Goal: Task Accomplishment & Management: Use online tool/utility

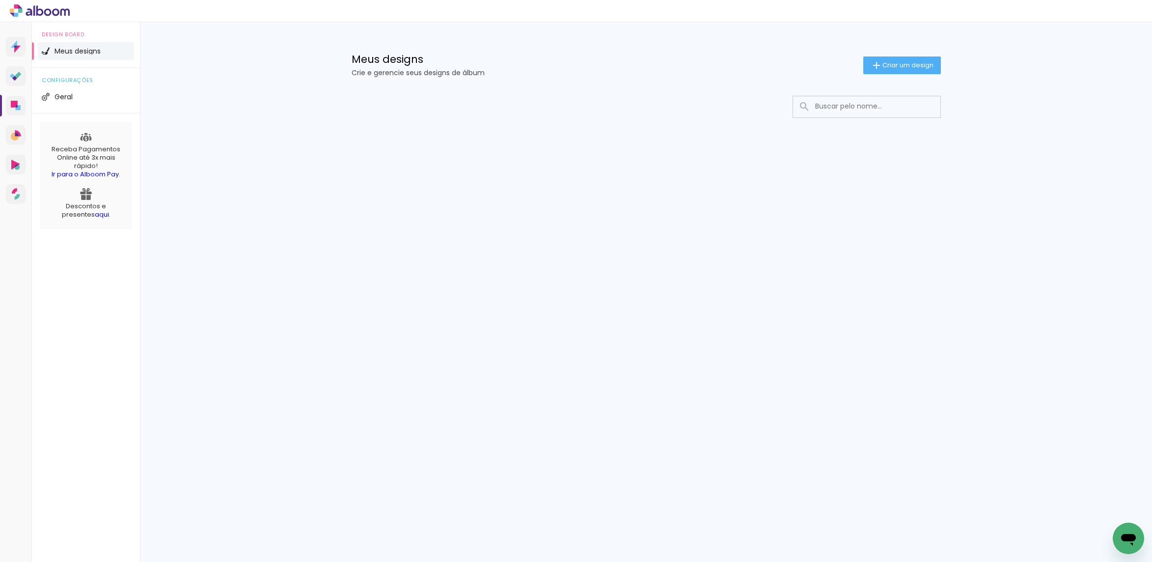
click at [868, 105] on input at bounding box center [880, 106] width 140 height 20
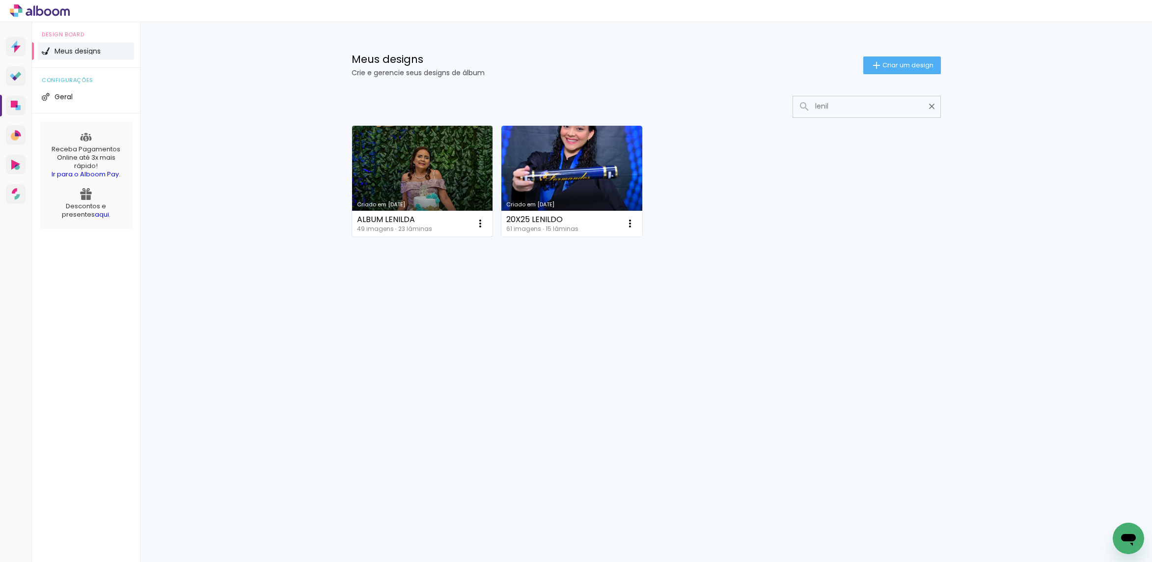
type input "lenil"
type paper-input "lenil"
click at [458, 179] on link "Criado em [DATE]" at bounding box center [422, 181] width 141 height 111
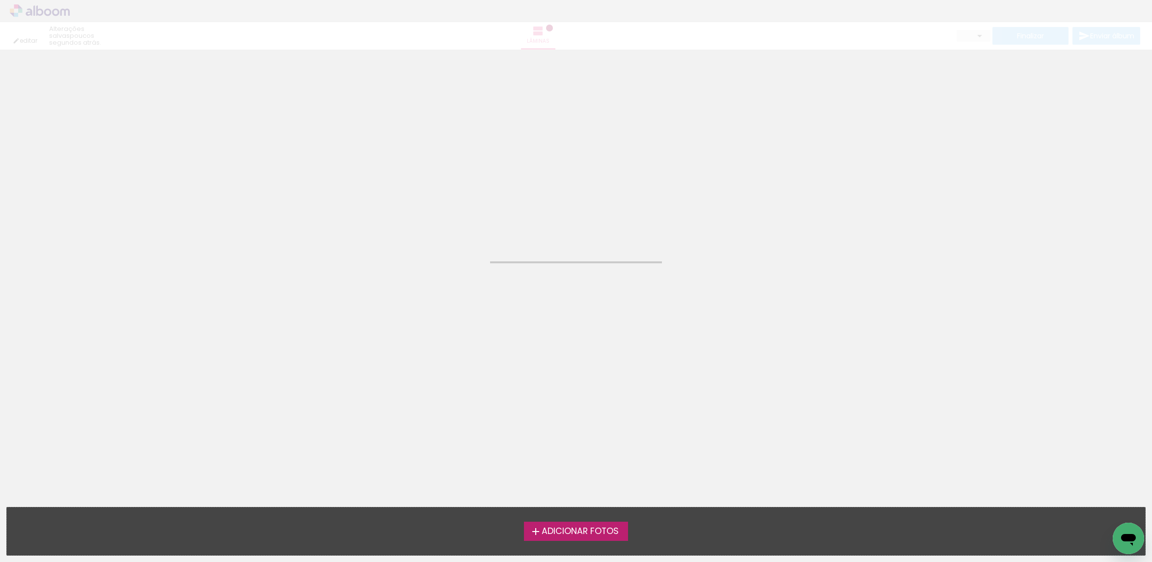
click at [458, 179] on neon-animated-pages "Confirmar Cancelar" at bounding box center [576, 306] width 1152 height 512
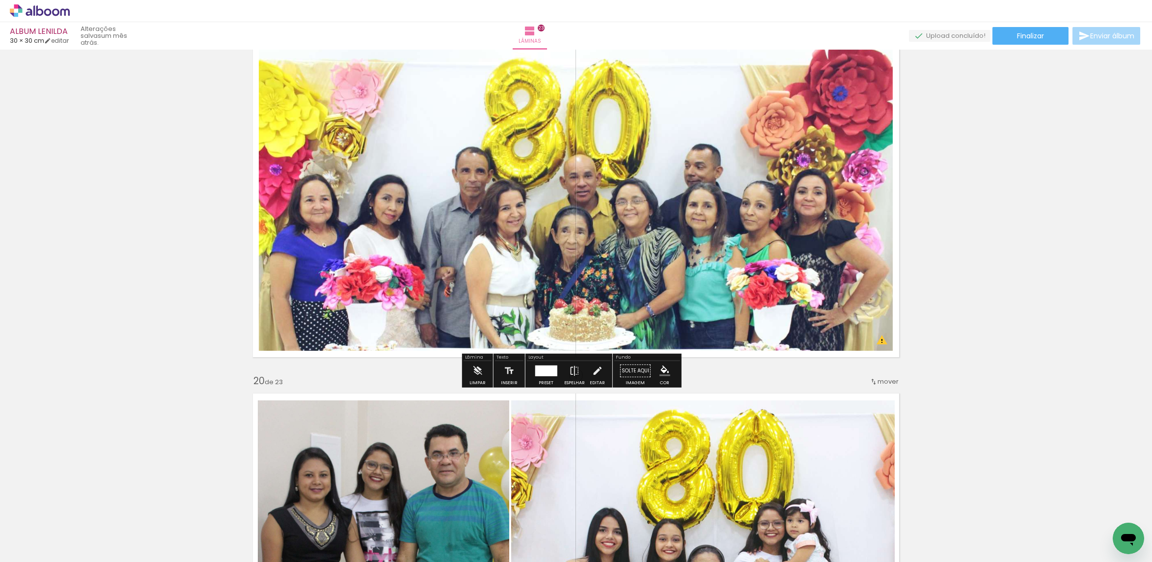
scroll to position [6407, 0]
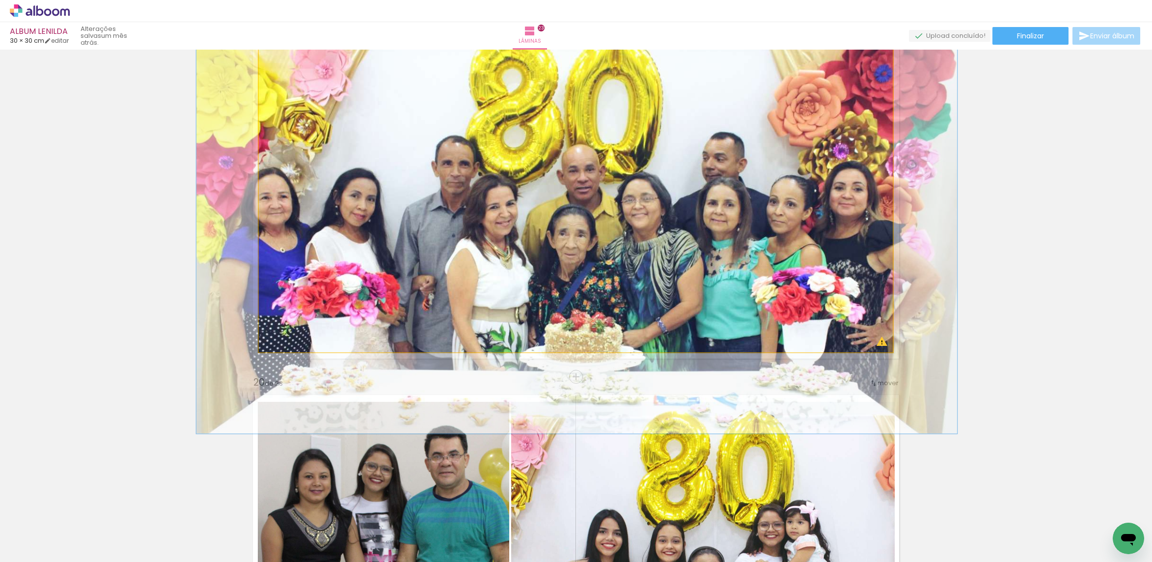
drag, startPoint x: 285, startPoint y: 56, endPoint x: 298, endPoint y: 55, distance: 12.9
type paper-slider "120"
click at [289, 53] on div at bounding box center [290, 58] width 16 height 16
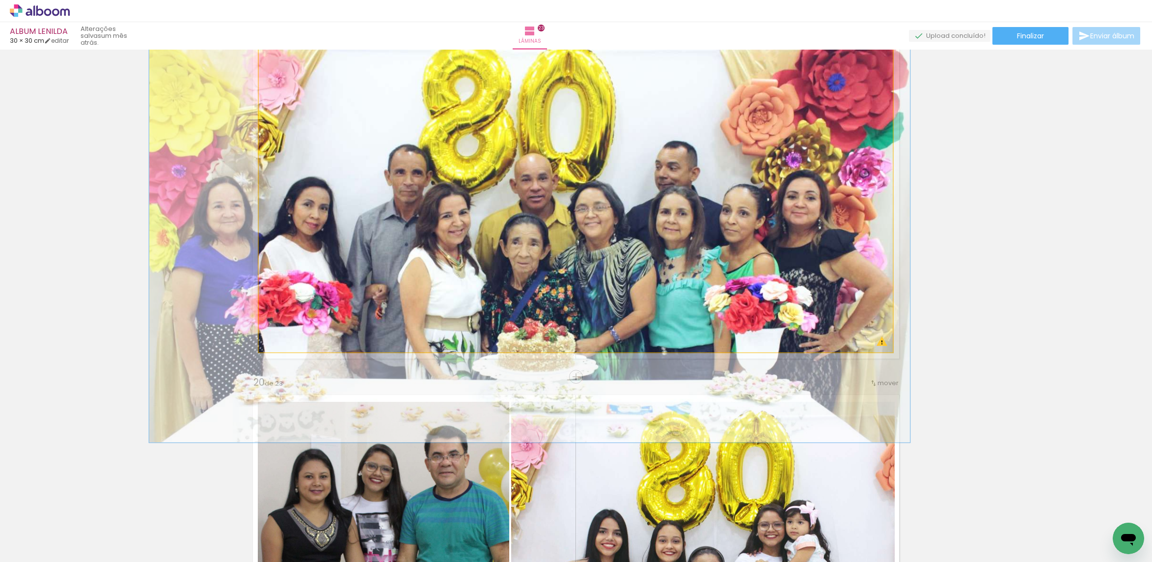
drag, startPoint x: 466, startPoint y: 158, endPoint x: 420, endPoint y: 166, distance: 46.5
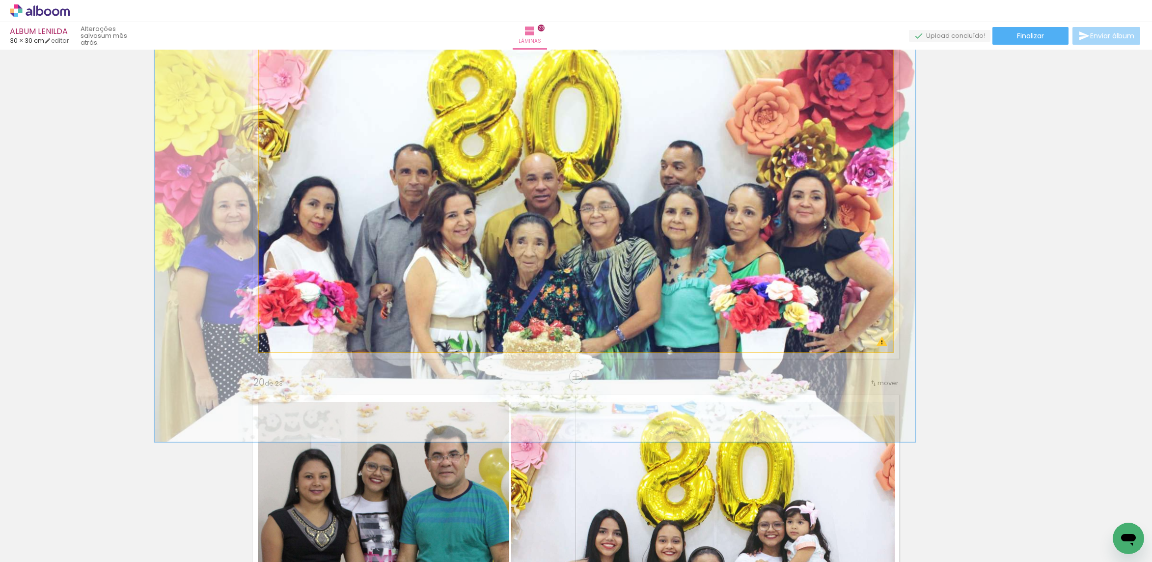
drag, startPoint x: 532, startPoint y: 161, endPoint x: 538, endPoint y: 161, distance: 5.4
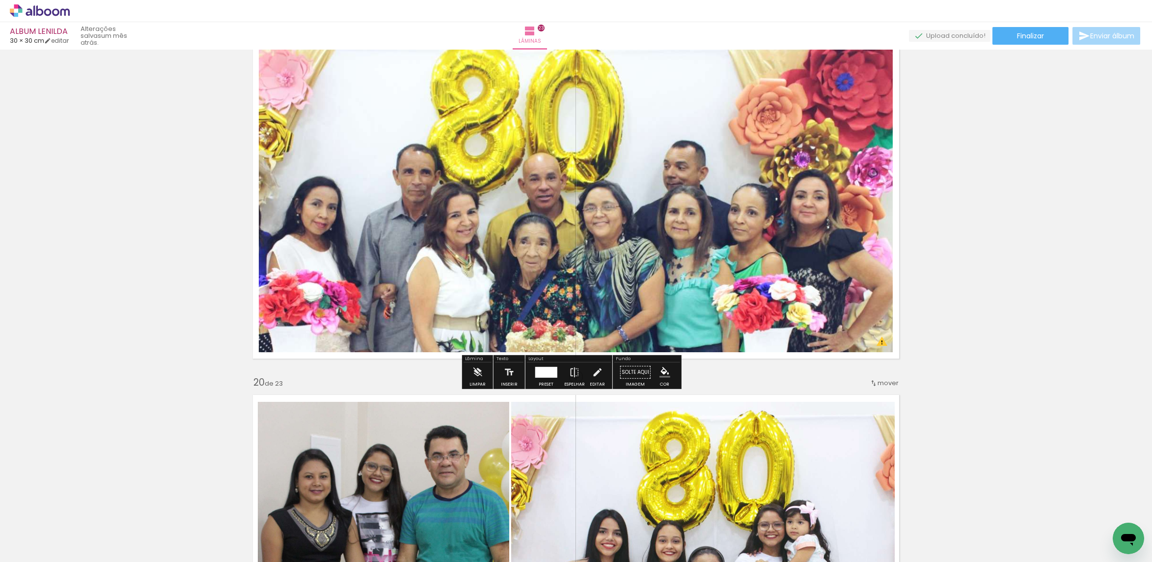
drag, startPoint x: 535, startPoint y: 374, endPoint x: 546, endPoint y: 361, distance: 17.1
click at [535, 374] on div at bounding box center [546, 372] width 22 height 11
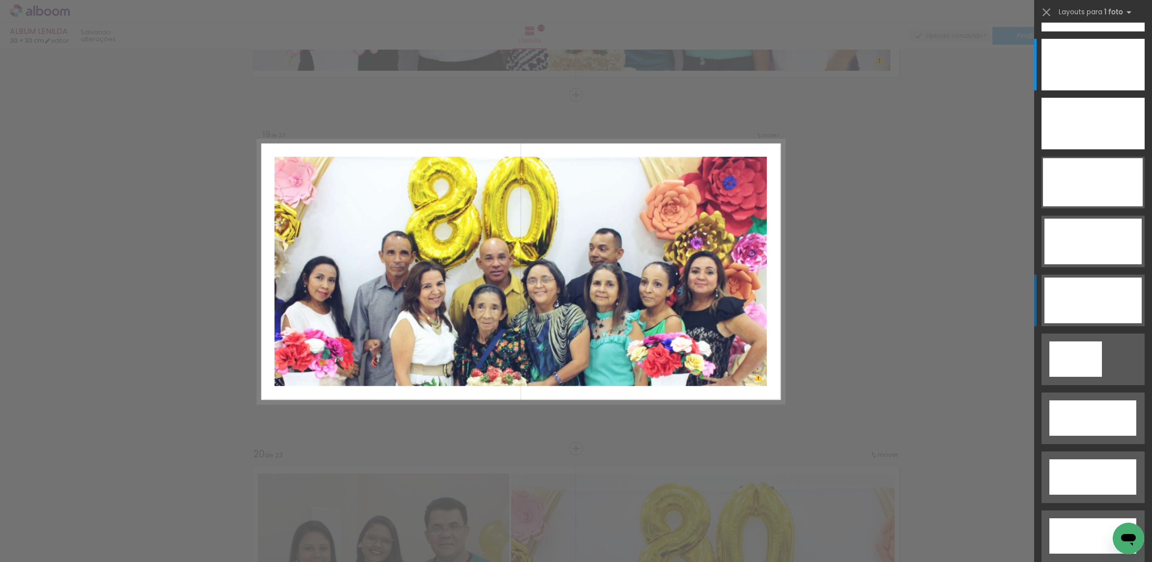
scroll to position [6332, 0]
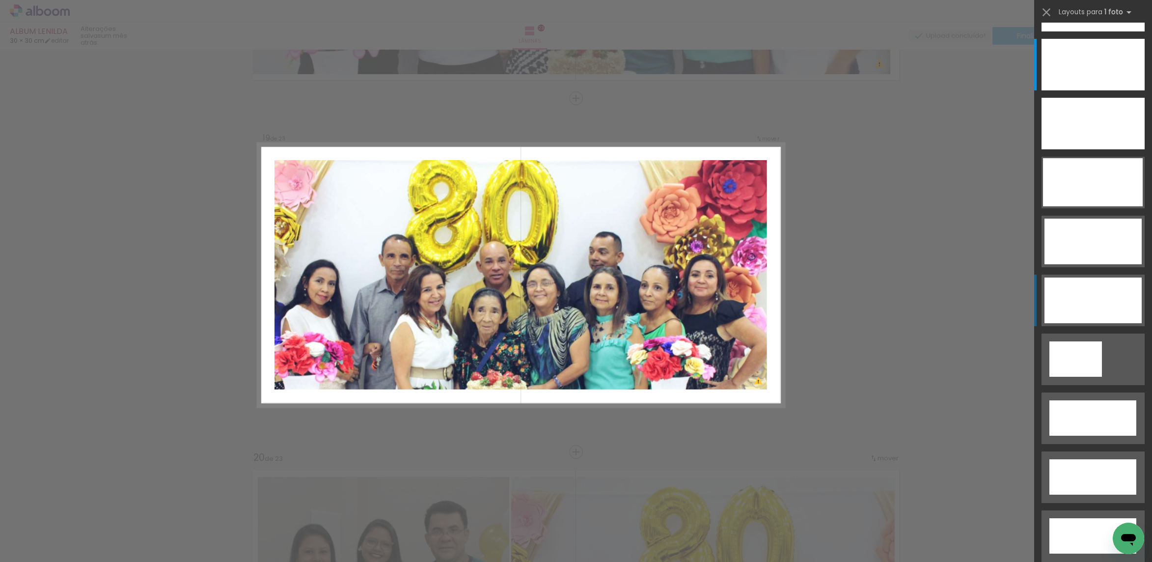
click at [1102, 304] on div at bounding box center [1093, 300] width 97 height 46
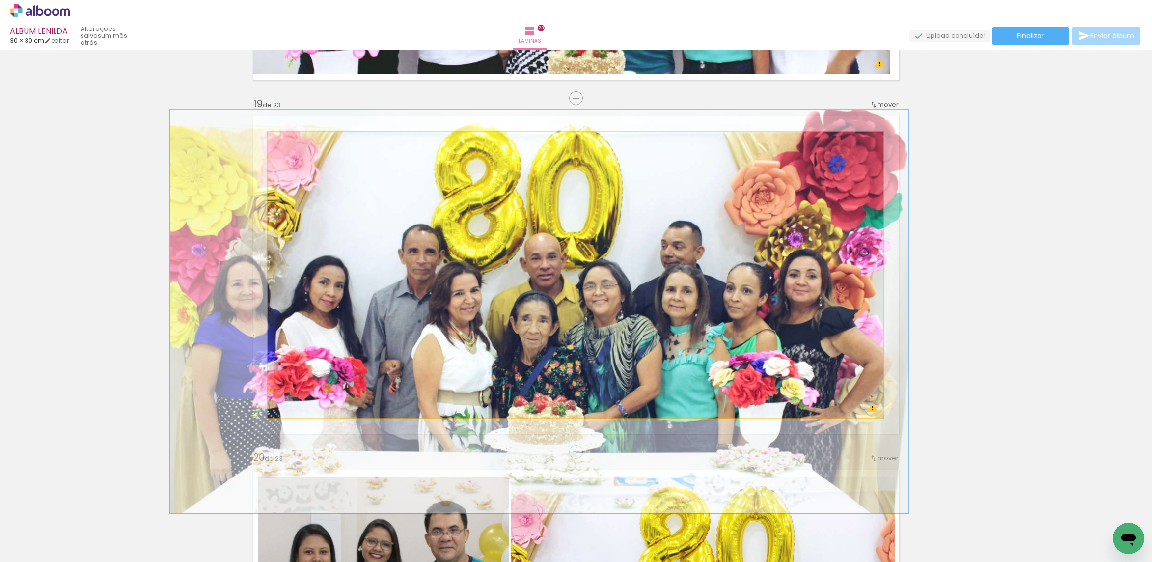
click at [631, 275] on quentale-photo at bounding box center [575, 275] width 615 height 286
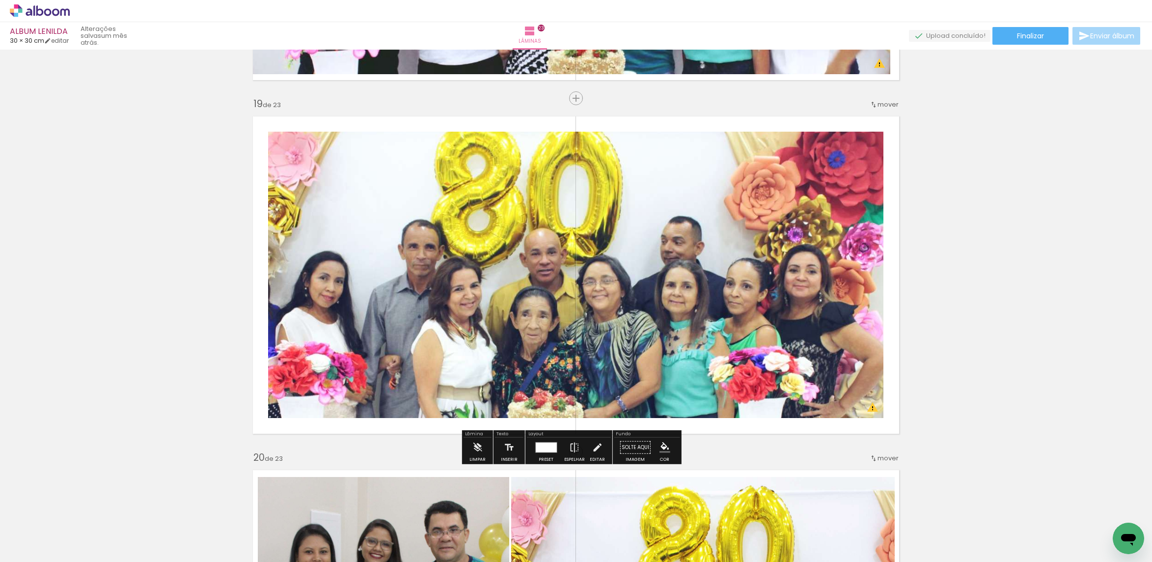
drag, startPoint x: 547, startPoint y: 449, endPoint x: 706, endPoint y: 377, distance: 174.7
click at [547, 448] on div at bounding box center [545, 447] width 21 height 10
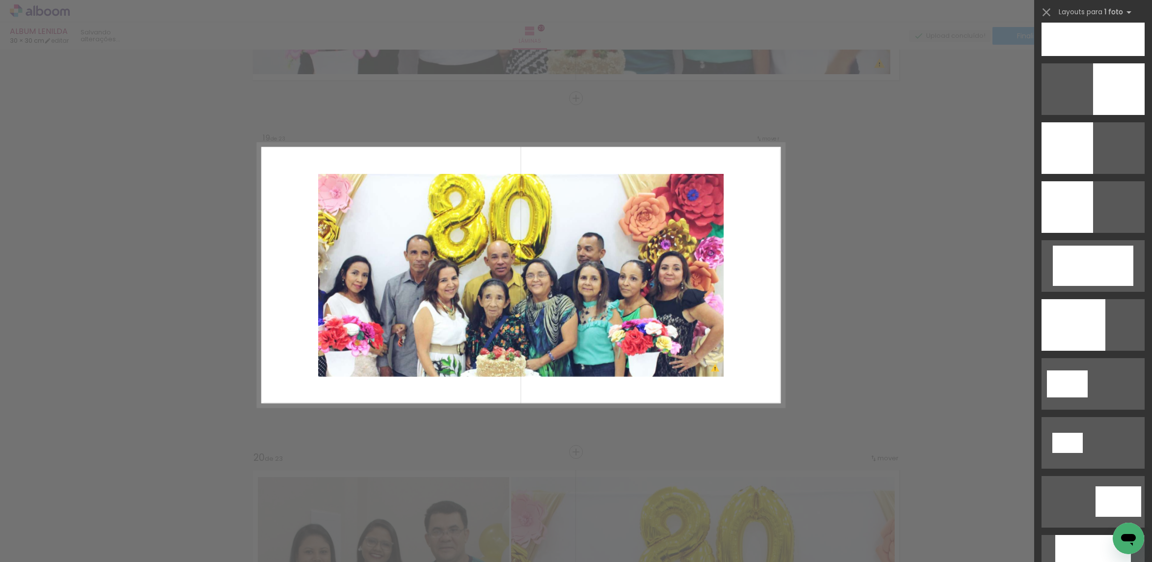
scroll to position [147, 0]
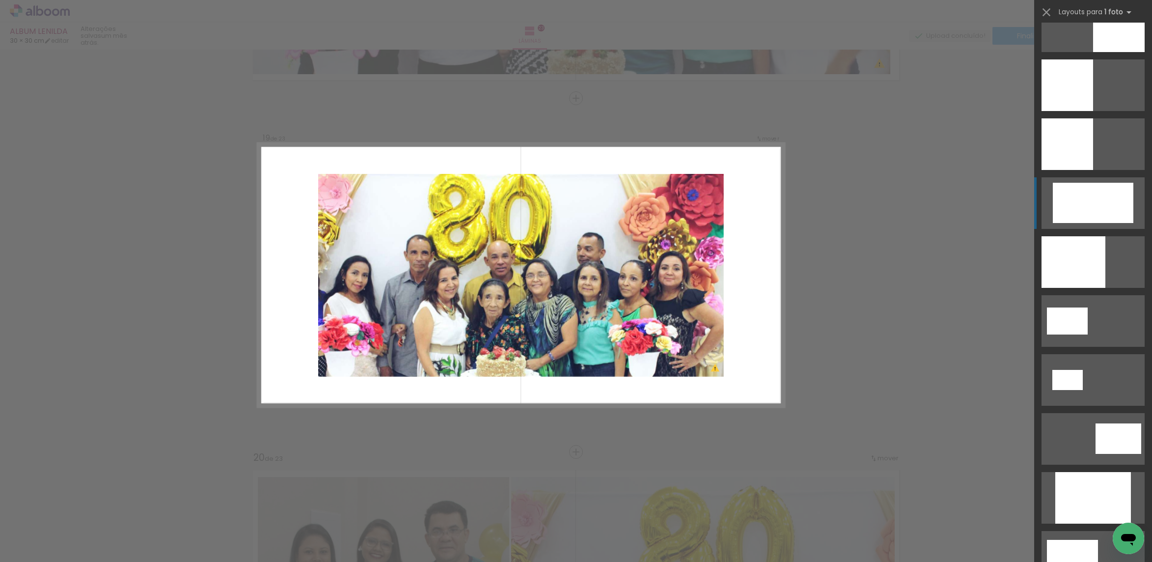
click at [1089, 205] on div at bounding box center [1093, 203] width 81 height 40
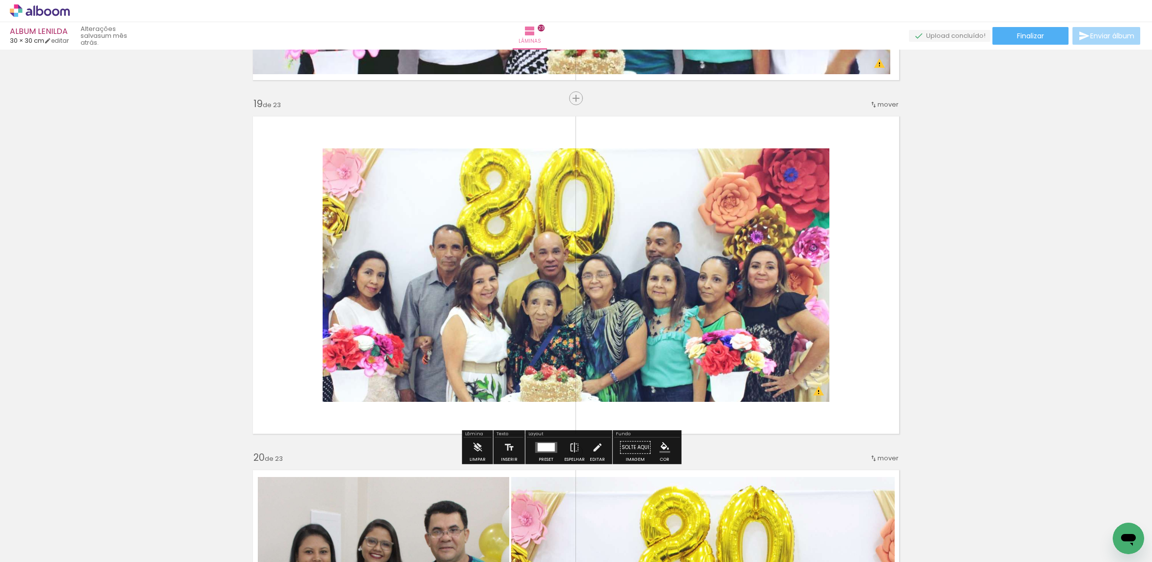
click at [607, 262] on quentale-photo at bounding box center [576, 274] width 507 height 253
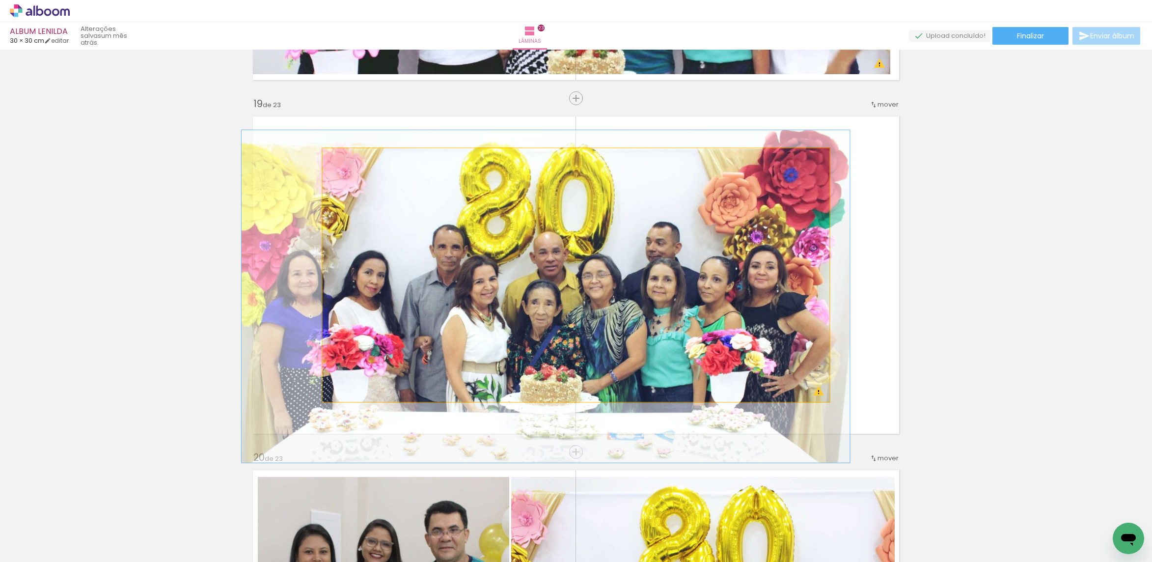
click at [607, 262] on quentale-photo at bounding box center [576, 274] width 507 height 253
click at [0, 0] on div at bounding box center [0, 0] width 0 height 0
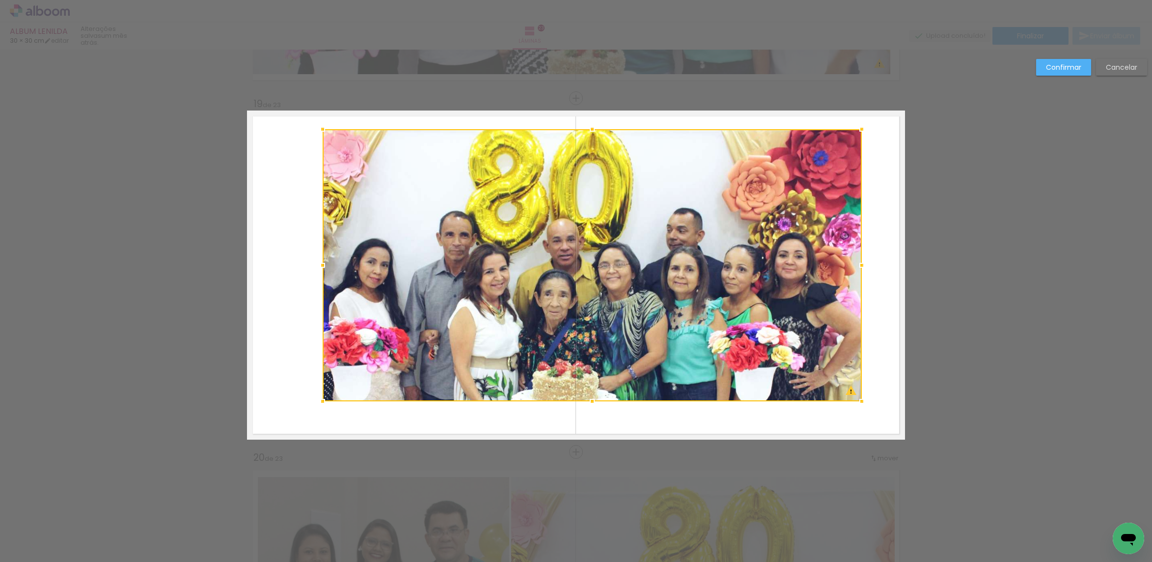
drag, startPoint x: 826, startPoint y: 147, endPoint x: 859, endPoint y: 129, distance: 37.8
click at [859, 129] on div at bounding box center [862, 129] width 20 height 20
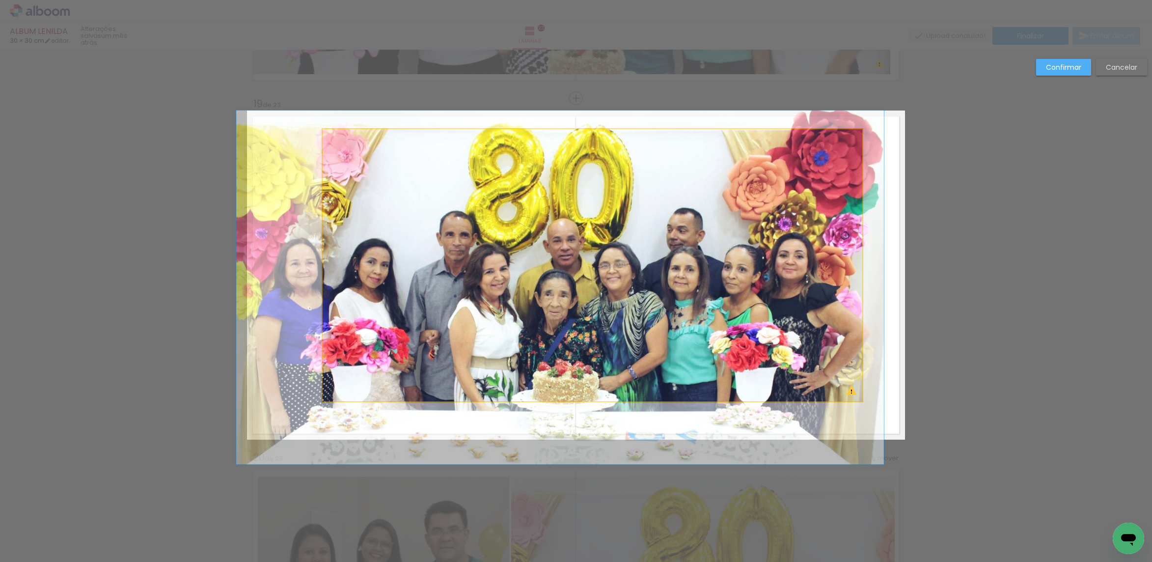
click at [806, 183] on quentale-photo at bounding box center [593, 265] width 540 height 272
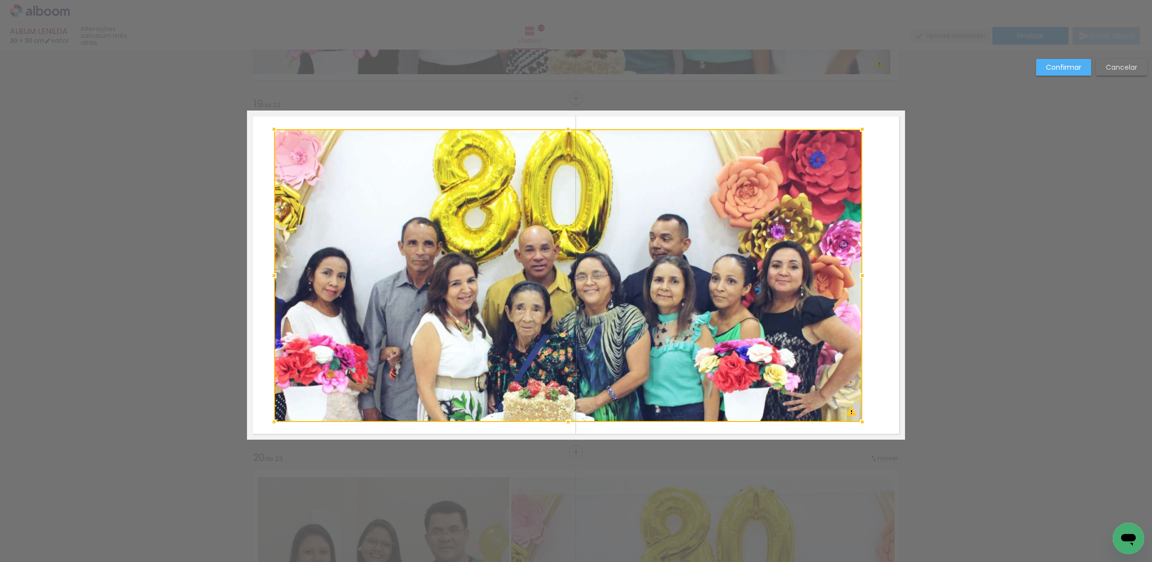
drag, startPoint x: 302, startPoint y: 413, endPoint x: 267, endPoint y: 421, distance: 36.3
click at [267, 421] on div at bounding box center [274, 422] width 20 height 20
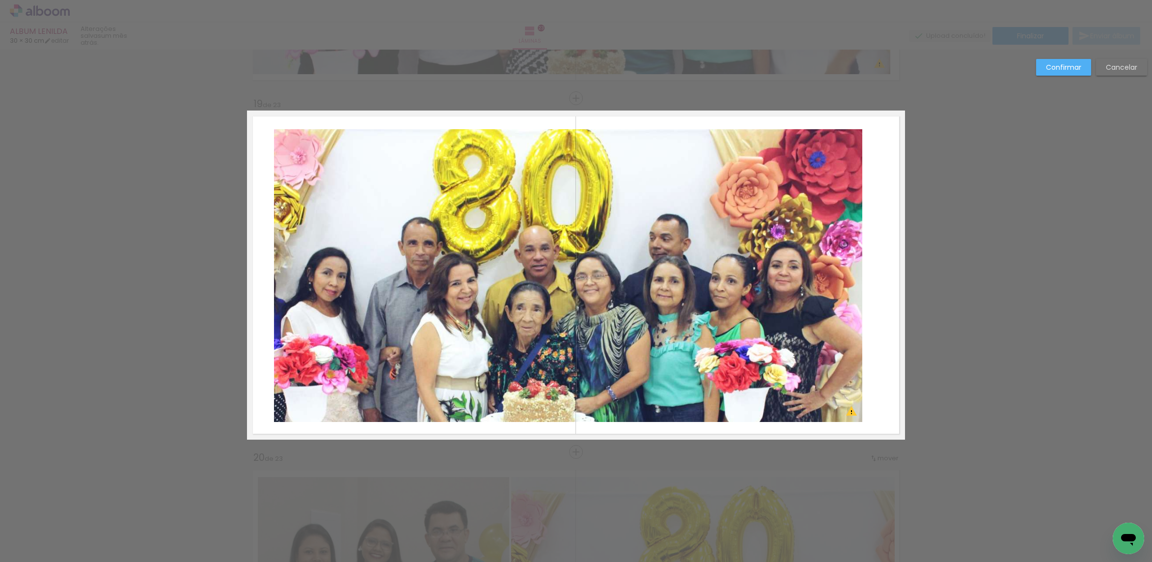
drag, startPoint x: 616, startPoint y: 322, endPoint x: 652, endPoint y: 308, distance: 37.8
click at [617, 321] on quentale-photo at bounding box center [568, 275] width 588 height 293
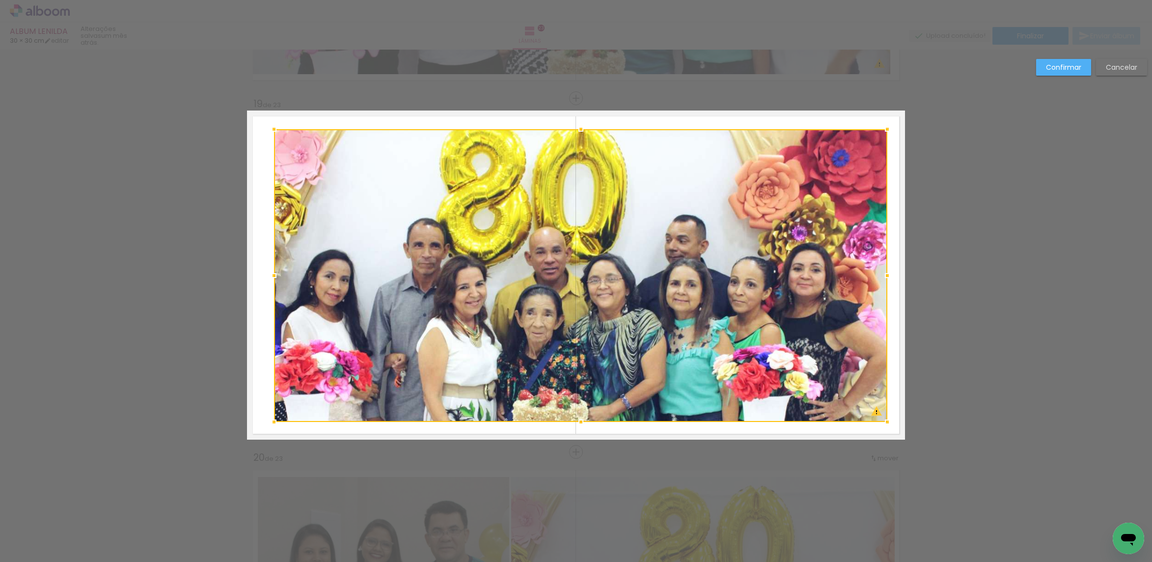
drag, startPoint x: 862, startPoint y: 273, endPoint x: 887, endPoint y: 262, distance: 27.1
click at [887, 262] on album-spread "19 de 23" at bounding box center [576, 274] width 658 height 329
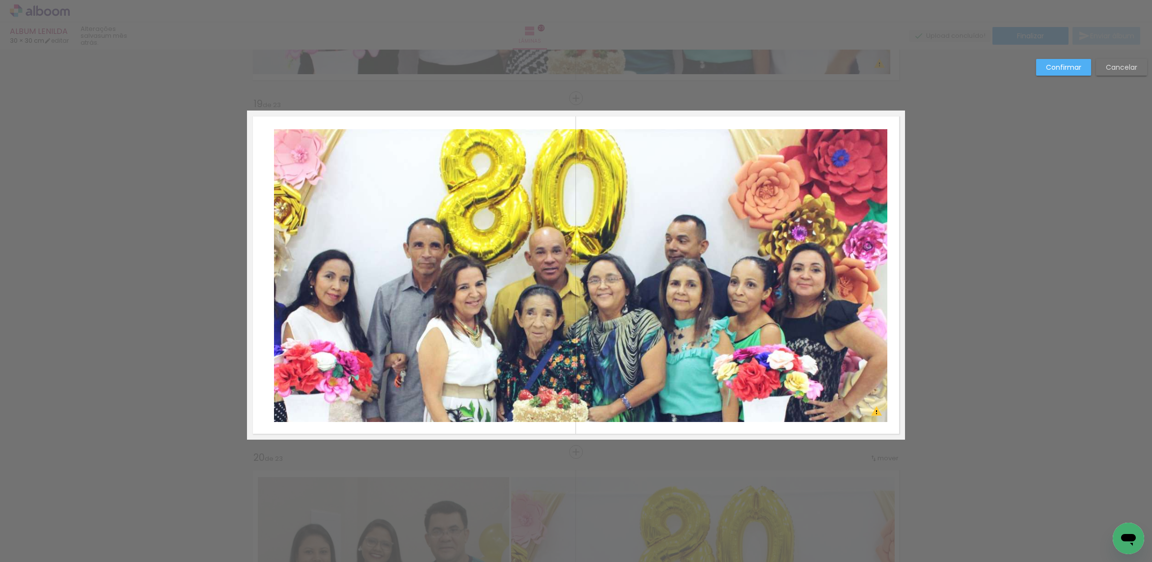
click at [796, 229] on quentale-photo at bounding box center [580, 275] width 613 height 293
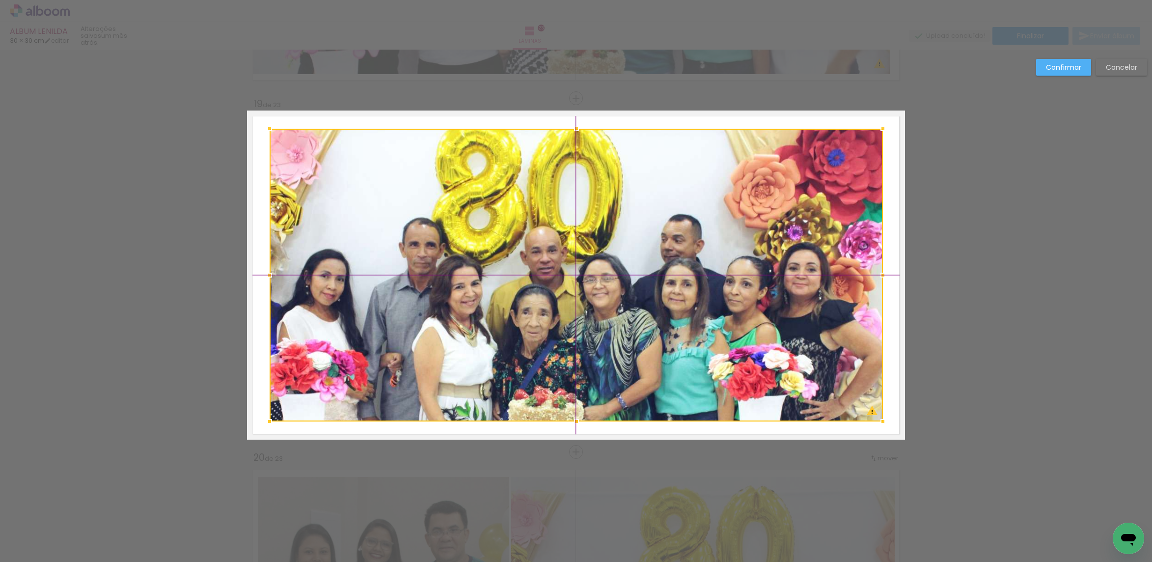
drag, startPoint x: 798, startPoint y: 236, endPoint x: 796, endPoint y: 228, distance: 7.6
click at [796, 228] on div at bounding box center [576, 275] width 613 height 293
drag, startPoint x: 1061, startPoint y: 68, endPoint x: 1055, endPoint y: 65, distance: 7.0
click at [0, 0] on slot "Confirmar" at bounding box center [0, 0] width 0 height 0
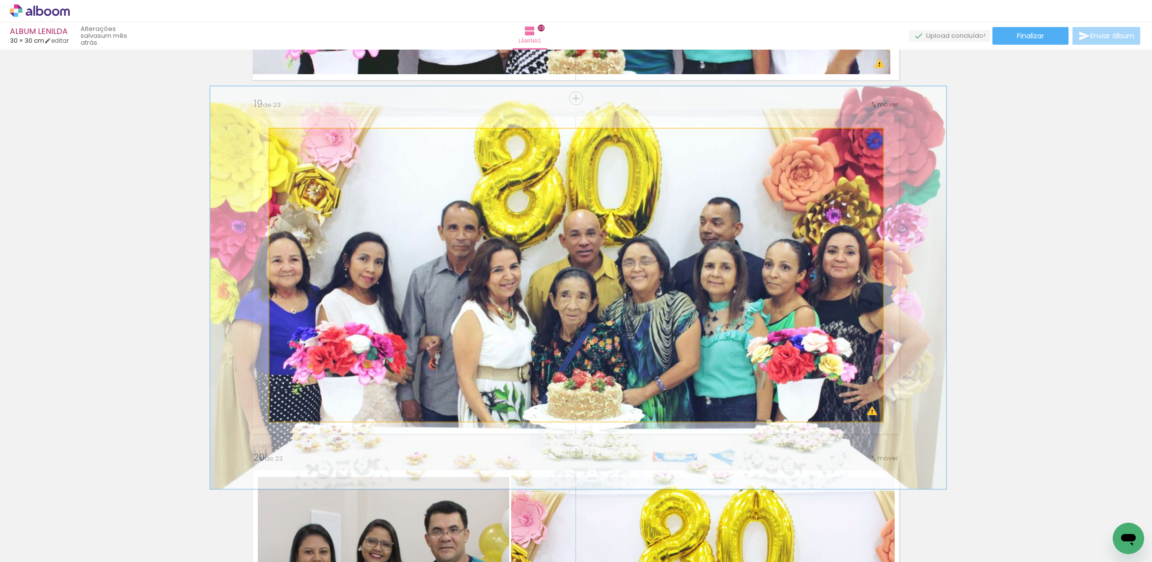
drag, startPoint x: 666, startPoint y: 259, endPoint x: 705, endPoint y: 242, distance: 42.4
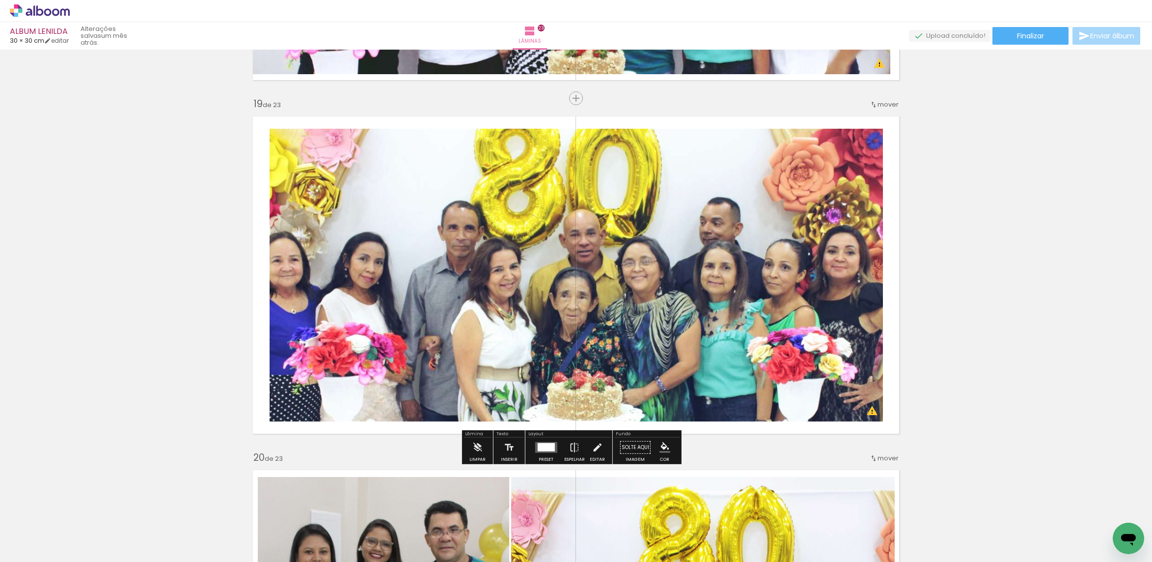
click at [841, 163] on quentale-photo at bounding box center [576, 275] width 613 height 293
drag, startPoint x: 840, startPoint y: 163, endPoint x: 887, endPoint y: 156, distance: 47.1
click at [840, 162] on quentale-photo at bounding box center [576, 275] width 613 height 293
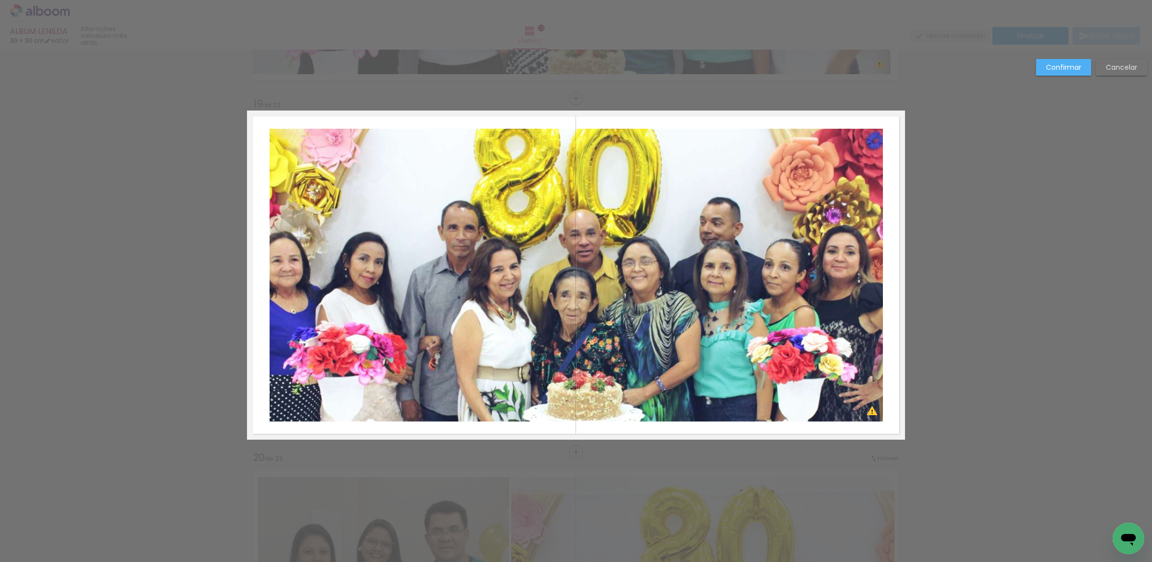
click at [1107, 62] on paper-button "Cancelar" at bounding box center [1121, 67] width 51 height 17
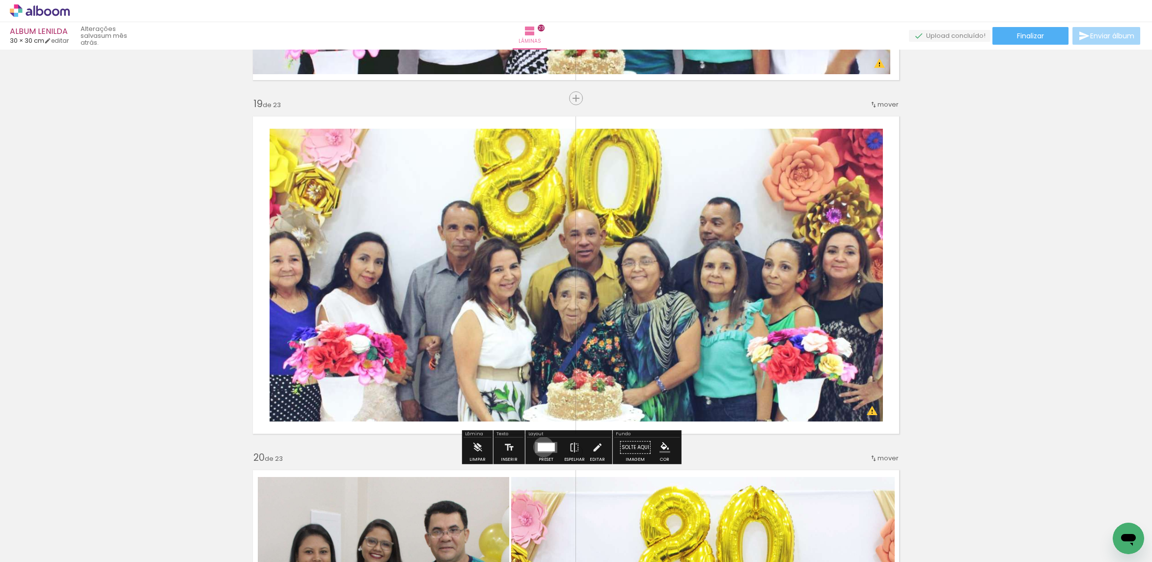
click at [541, 447] on div at bounding box center [545, 447] width 17 height 8
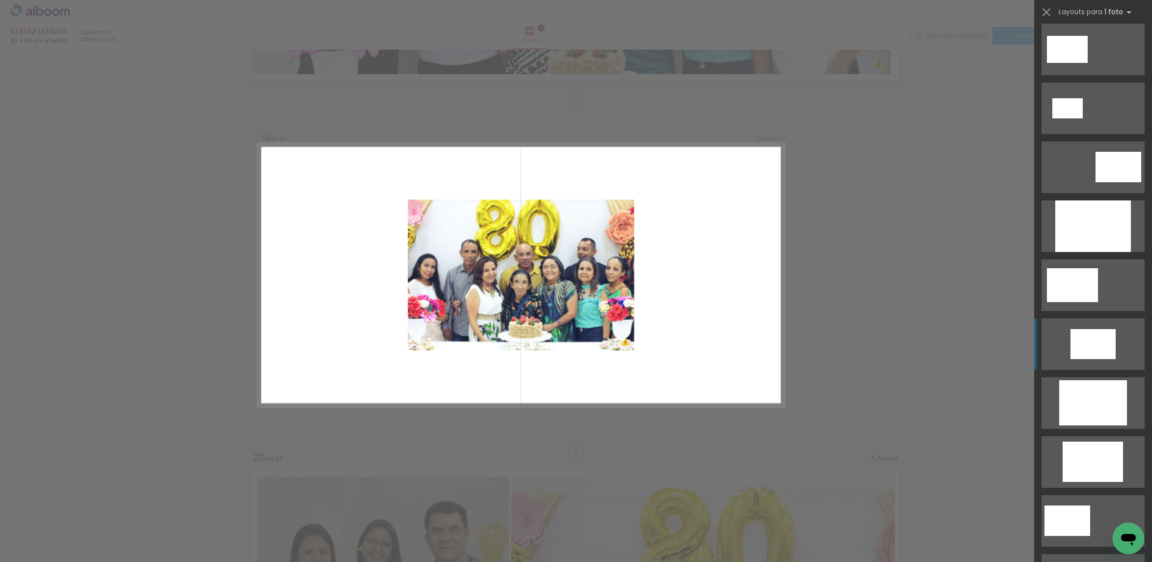
scroll to position [442, 0]
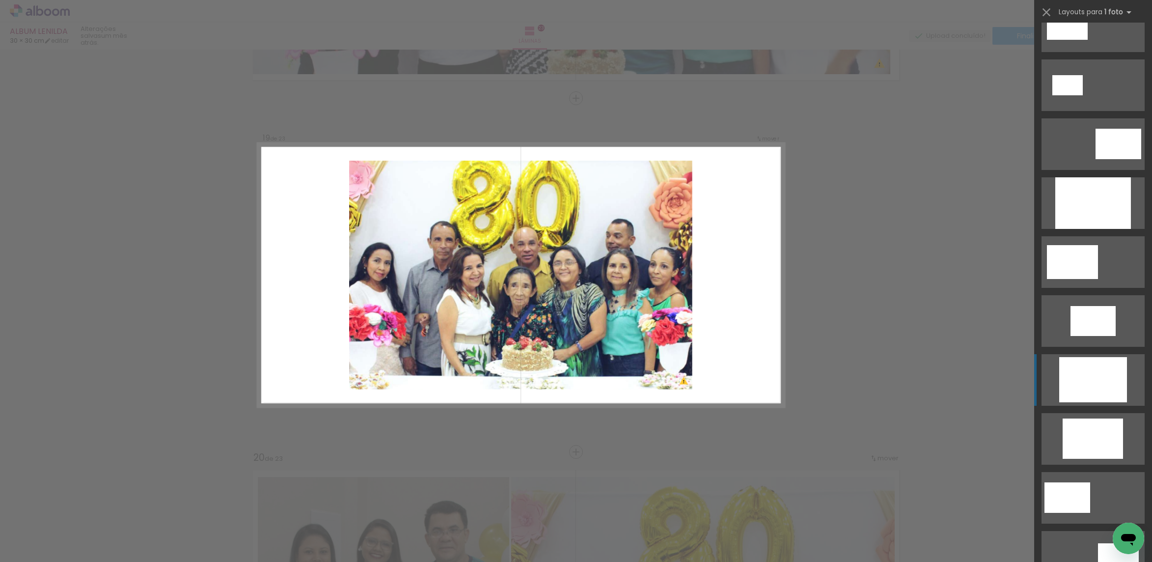
click at [1080, 361] on div at bounding box center [1093, 379] width 68 height 45
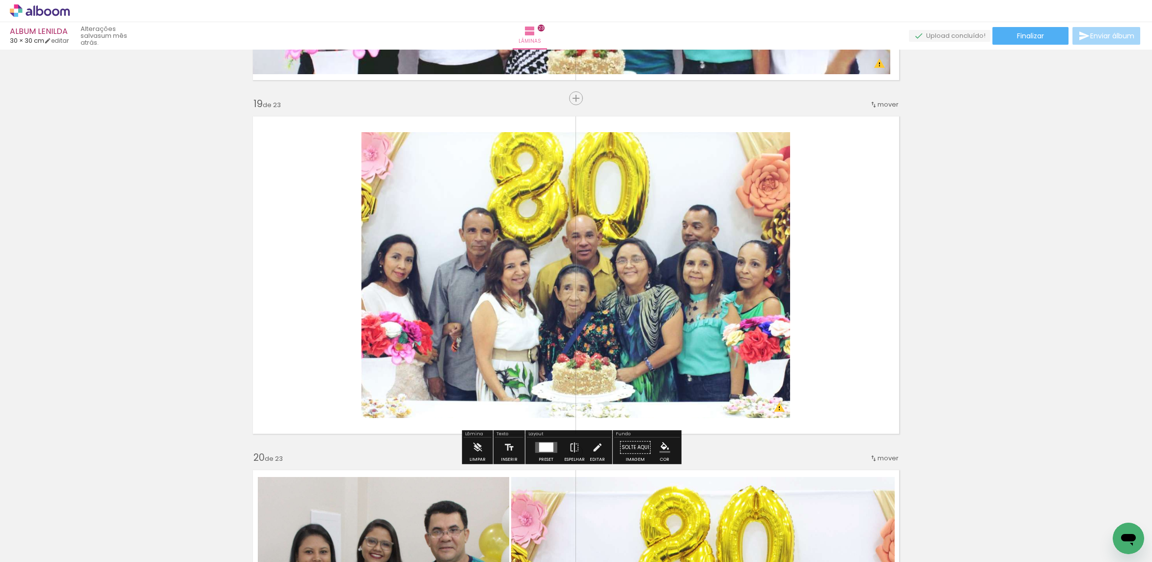
click at [550, 231] on quentale-photo at bounding box center [575, 275] width 429 height 286
drag, startPoint x: 550, startPoint y: 231, endPoint x: 554, endPoint y: 229, distance: 5.1
click at [551, 231] on quentale-photo at bounding box center [575, 275] width 429 height 286
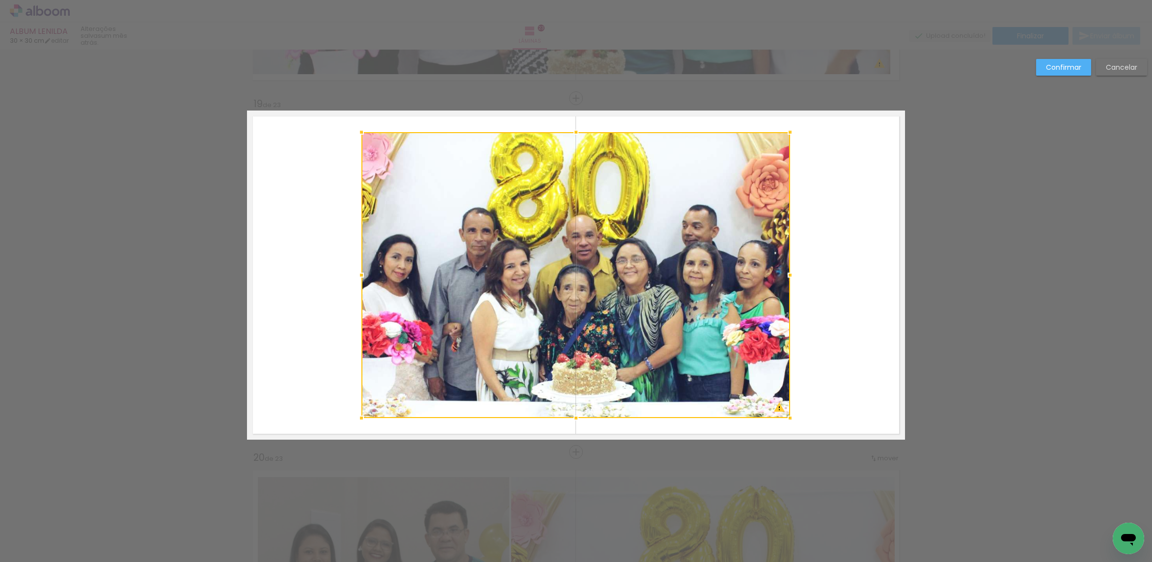
click at [753, 274] on div at bounding box center [575, 275] width 429 height 286
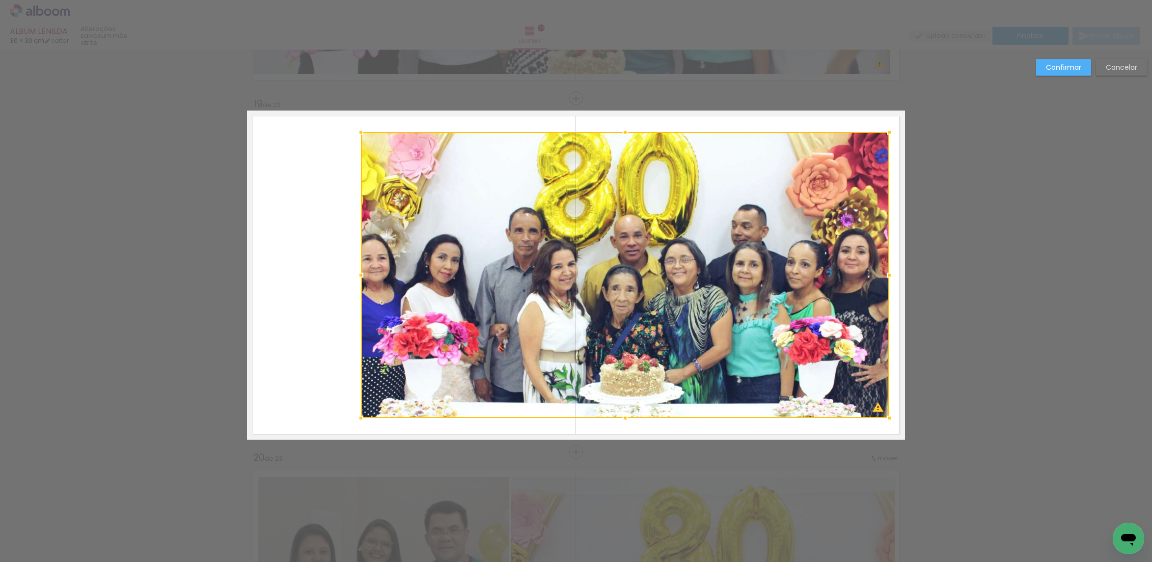
drag, startPoint x: 784, startPoint y: 274, endPoint x: 883, endPoint y: 266, distance: 99.6
click at [883, 266] on div at bounding box center [890, 275] width 20 height 20
click at [678, 270] on div at bounding box center [625, 275] width 528 height 286
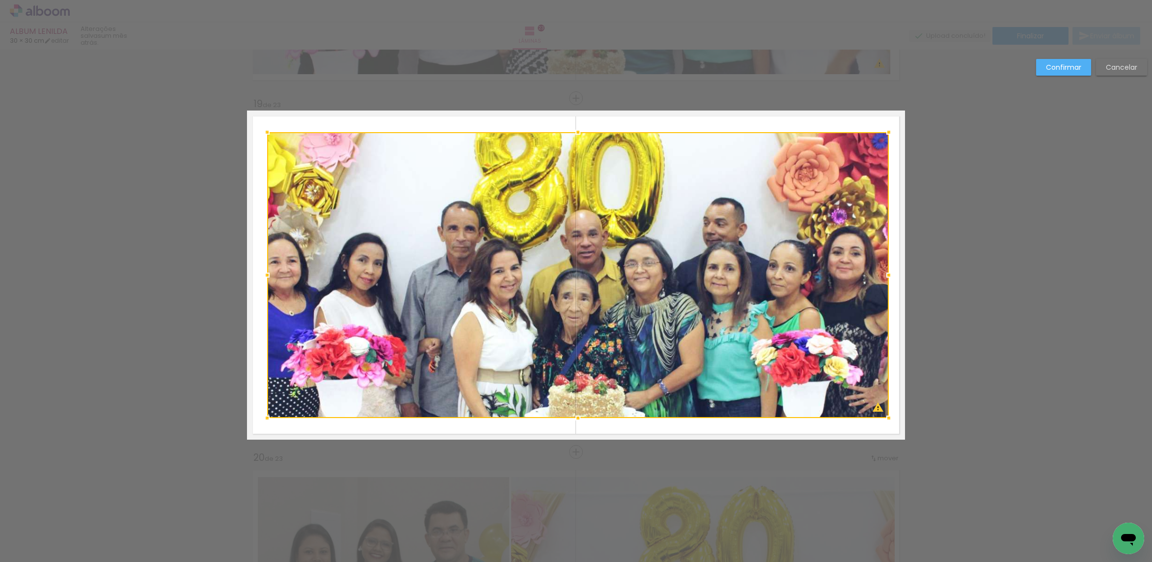
drag, startPoint x: 351, startPoint y: 276, endPoint x: 261, endPoint y: 282, distance: 90.1
click at [261, 281] on div at bounding box center [267, 275] width 20 height 20
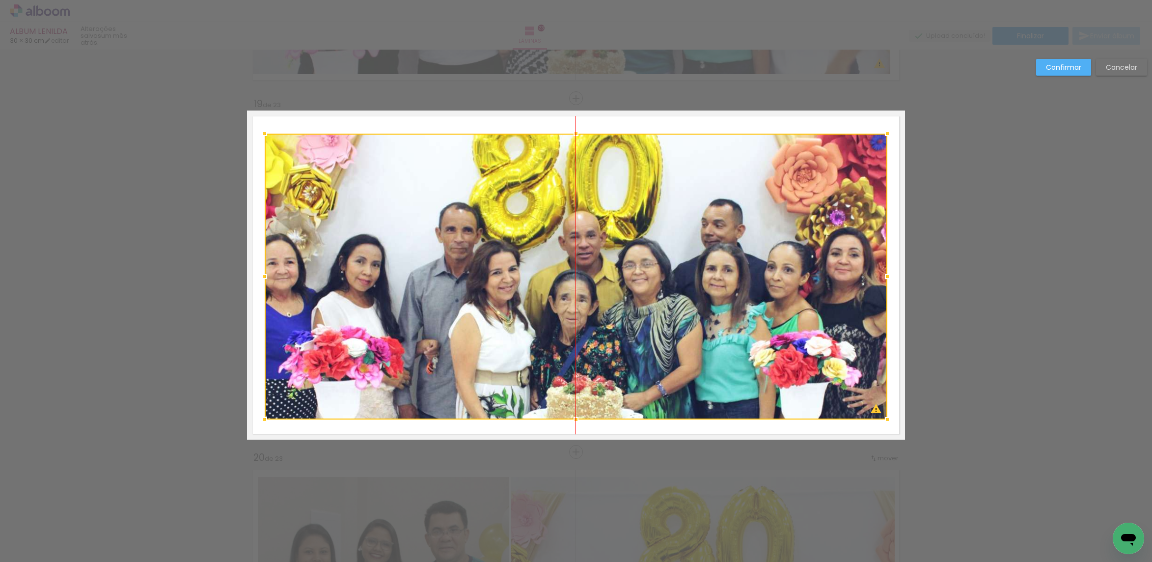
click at [414, 261] on div at bounding box center [576, 277] width 623 height 286
click at [711, 164] on div at bounding box center [576, 277] width 623 height 286
drag, startPoint x: 710, startPoint y: 164, endPoint x: 712, endPoint y: 157, distance: 7.2
click at [710, 163] on div at bounding box center [576, 277] width 623 height 286
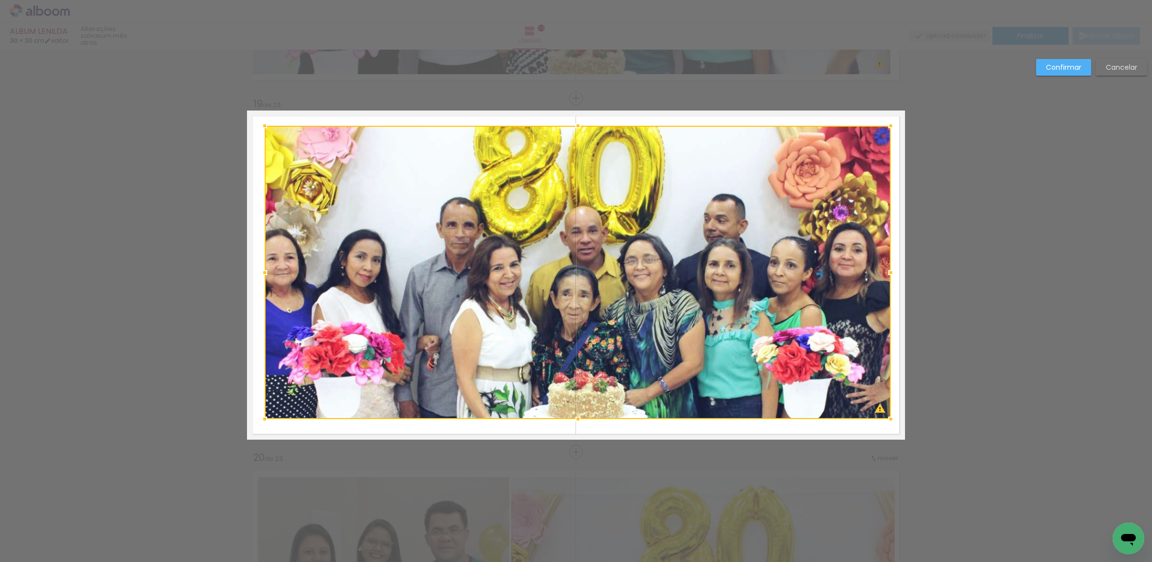
drag, startPoint x: 884, startPoint y: 129, endPoint x: 888, endPoint y: 121, distance: 8.3
click at [888, 121] on div at bounding box center [891, 126] width 20 height 20
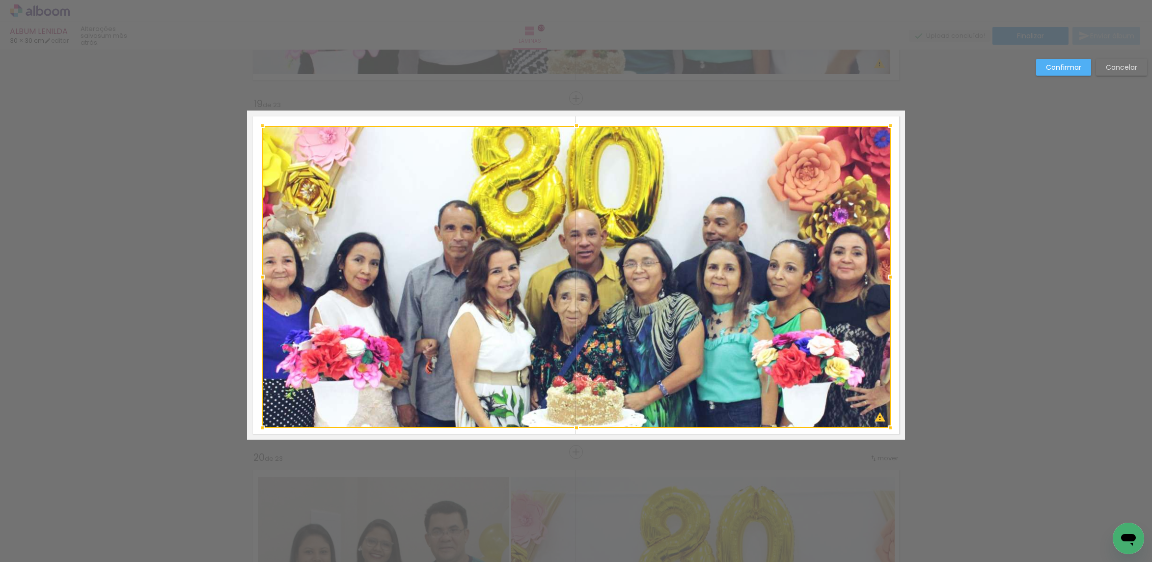
drag, startPoint x: 261, startPoint y: 418, endPoint x: 258, endPoint y: 427, distance: 9.2
click at [258, 427] on div at bounding box center [262, 428] width 20 height 20
click at [0, 0] on slot "Confirmar" at bounding box center [0, 0] width 0 height 0
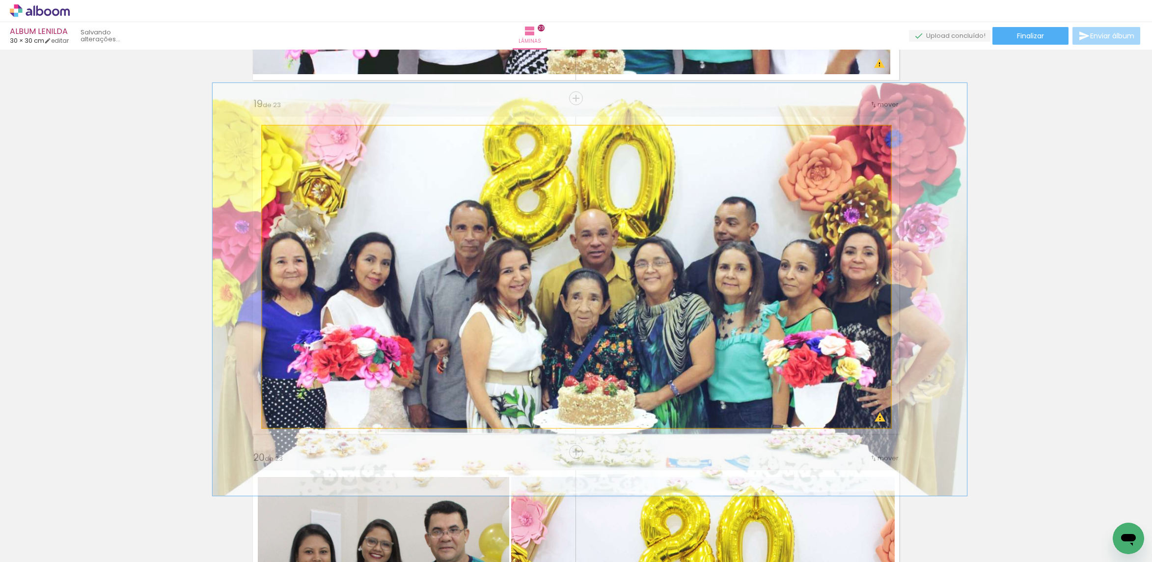
drag, startPoint x: 572, startPoint y: 258, endPoint x: 583, endPoint y: 258, distance: 11.3
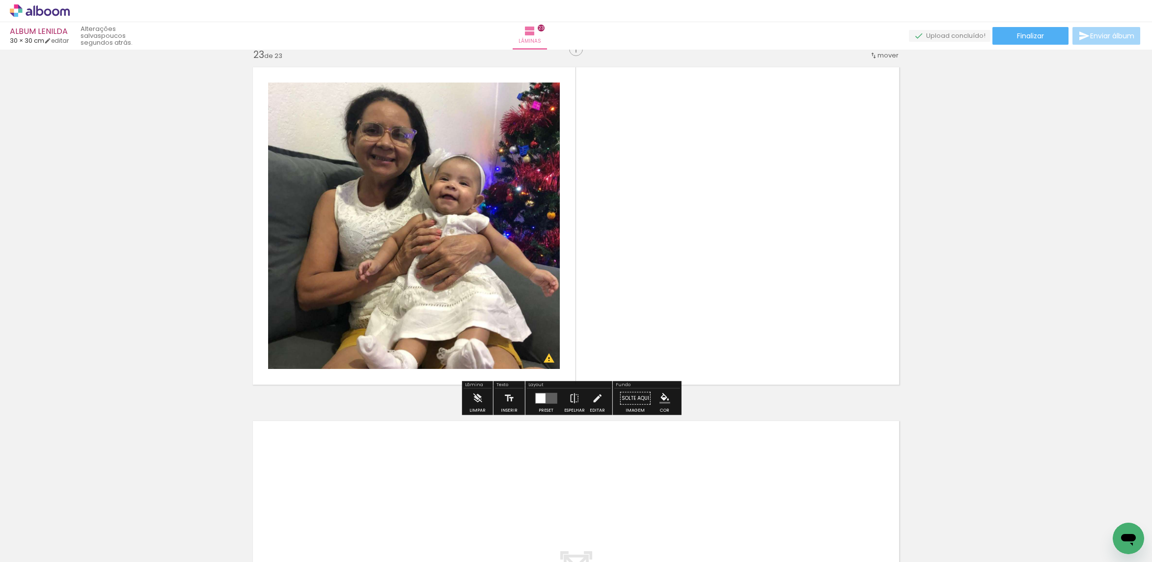
scroll to position [7805, 0]
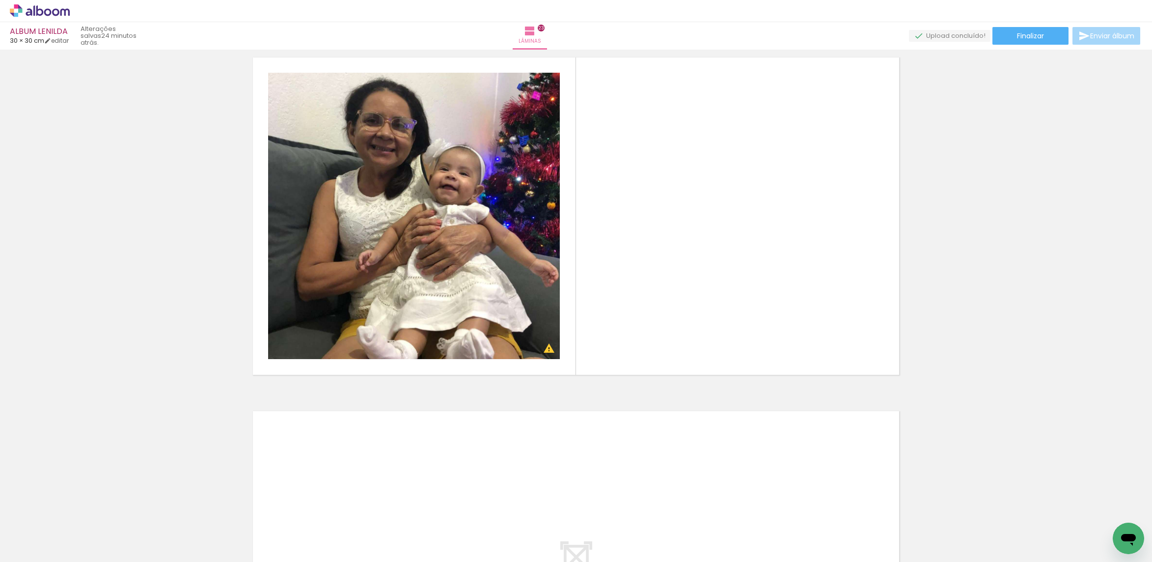
scroll to position [442, 0]
